Goal: Information Seeking & Learning: Learn about a topic

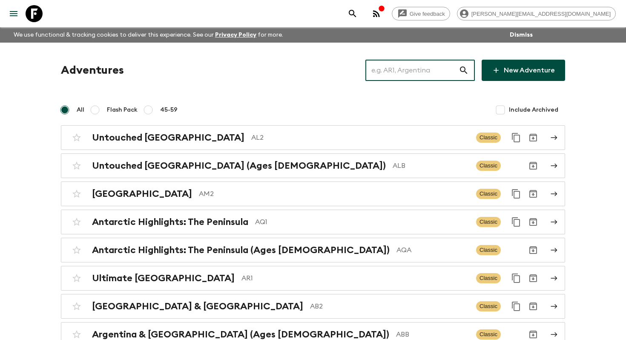
click at [434, 71] on input "text" at bounding box center [411, 70] width 93 height 24
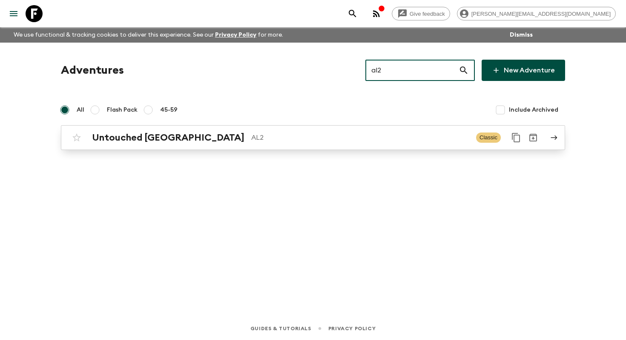
type input "al2"
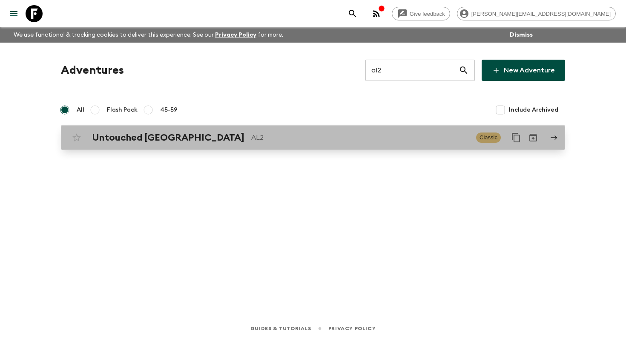
click at [366, 139] on p "AL2" at bounding box center [360, 137] width 218 height 10
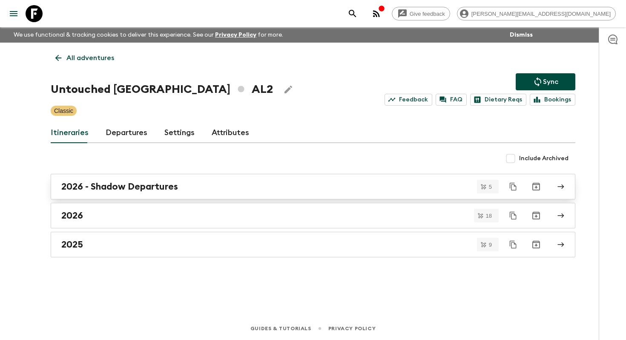
click at [225, 184] on div "2026 - Shadow Departures" at bounding box center [304, 186] width 487 height 11
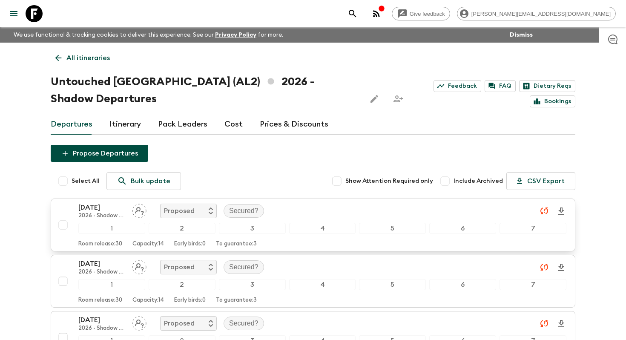
click at [316, 208] on div "[DATE] 2026 - Shadow Departures Proposed Secured?" at bounding box center [322, 210] width 488 height 17
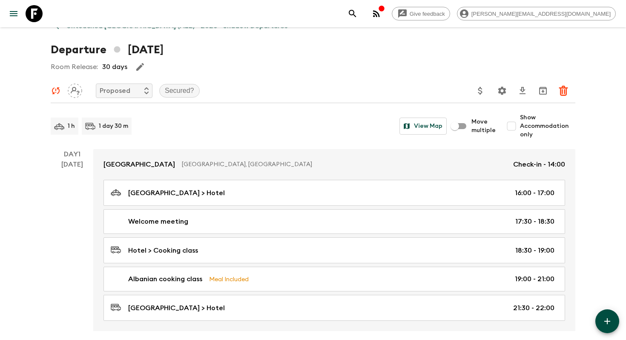
scroll to position [32, 0]
click at [512, 126] on input "Show Accommodation only" at bounding box center [511, 125] width 17 height 17
checkbox input "true"
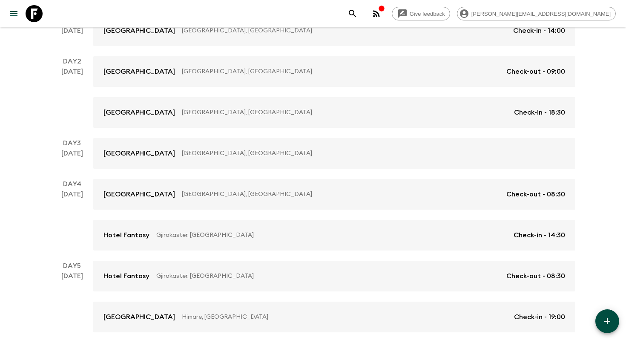
scroll to position [0, 0]
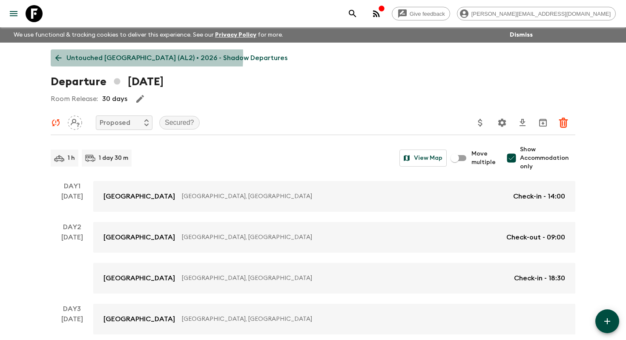
click at [95, 56] on p "Untouched [GEOGRAPHIC_DATA] (AL2) • 2026 - Shadow Departures" at bounding box center [176, 58] width 221 height 10
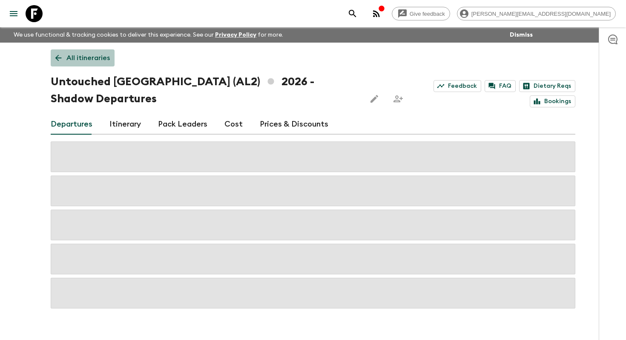
click at [93, 57] on p "All itineraries" at bounding box center [87, 58] width 43 height 10
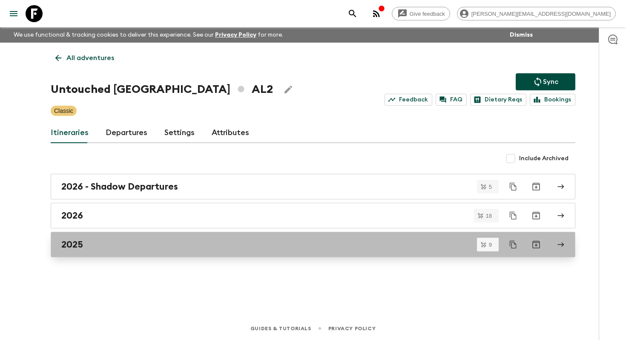
click at [185, 244] on div "2025" at bounding box center [304, 244] width 487 height 11
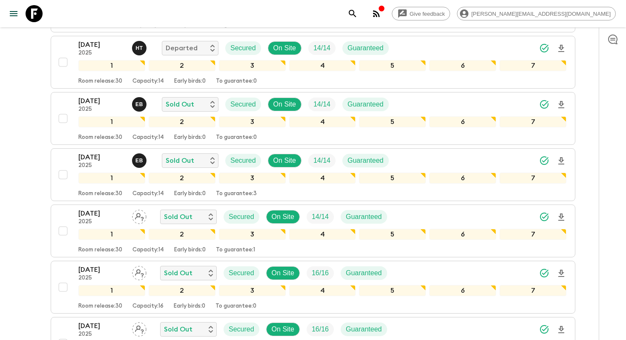
scroll to position [327, 0]
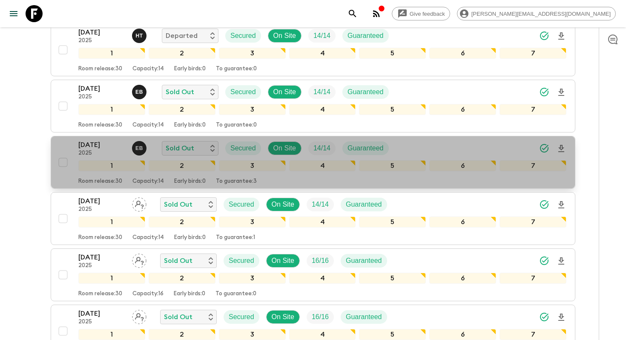
click at [60, 147] on div "[DATE] 2025 E B Sold Out Secured On Site 14 / 14 Guaranteed 1 2 3 4 5 6 7 Room …" at bounding box center [310, 162] width 512 height 45
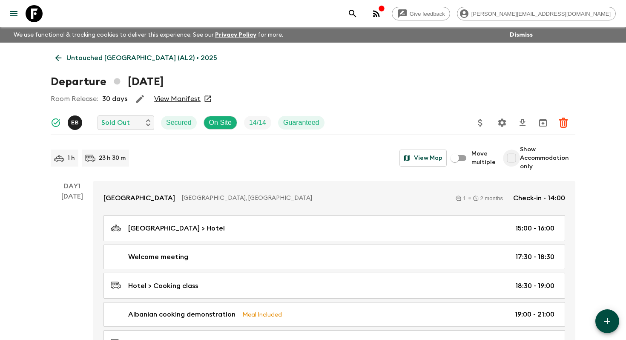
click at [514, 156] on input "Show Accommodation only" at bounding box center [511, 157] width 17 height 17
checkbox input "true"
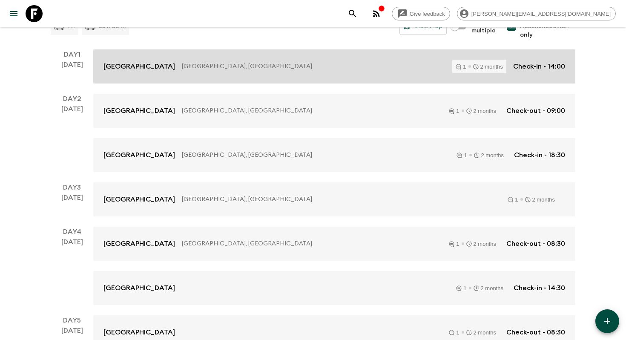
scroll to position [133, 0]
